Goal: Transaction & Acquisition: Purchase product/service

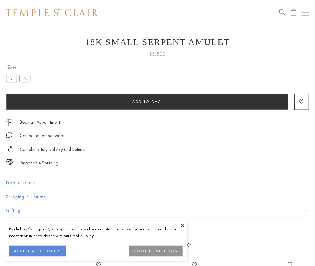
scroll to position [10, 0]
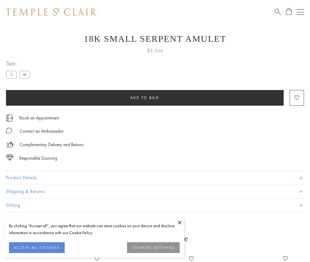
click at [145, 97] on span "Add to bag" at bounding box center [144, 97] width 29 height 5
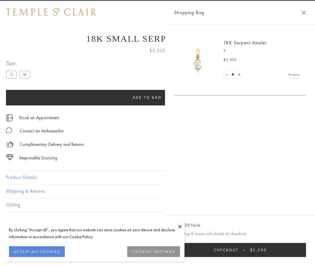
click at [244, 250] on button "Checkout $5,500" at bounding box center [240, 250] width 132 height 14
